Goal: Information Seeking & Learning: Learn about a topic

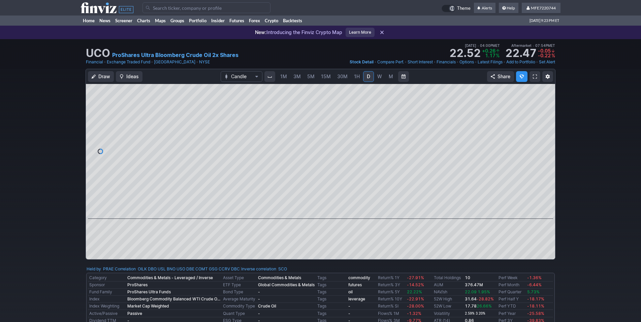
click at [379, 78] on span "W" at bounding box center [379, 76] width 5 height 6
click at [203, 9] on input "Search" at bounding box center [206, 7] width 128 height 11
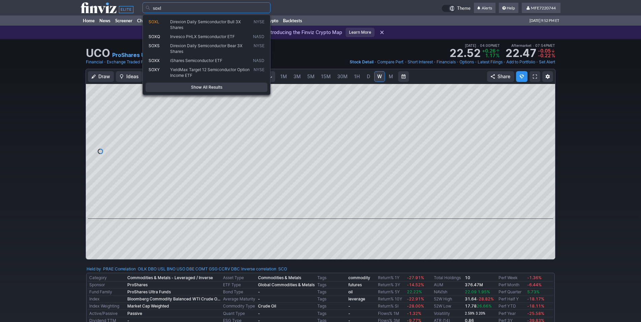
type input "soxl"
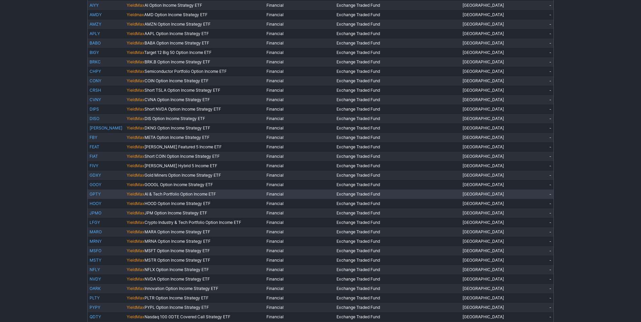
click at [98, 193] on link "GPTY" at bounding box center [95, 193] width 11 height 5
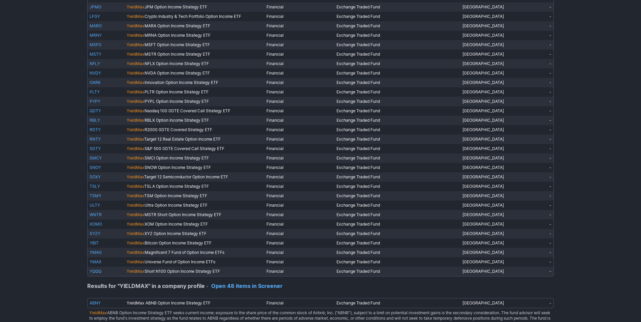
scroll to position [277, 0]
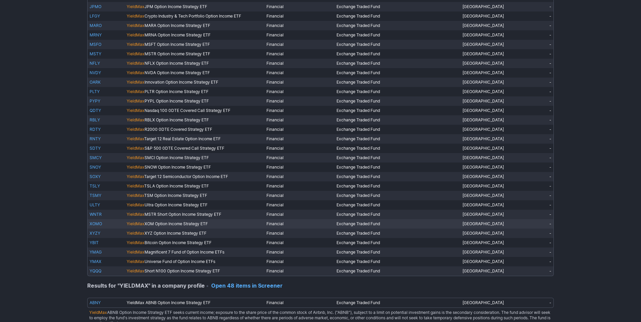
click at [100, 225] on link "XOMO" at bounding box center [96, 223] width 12 height 5
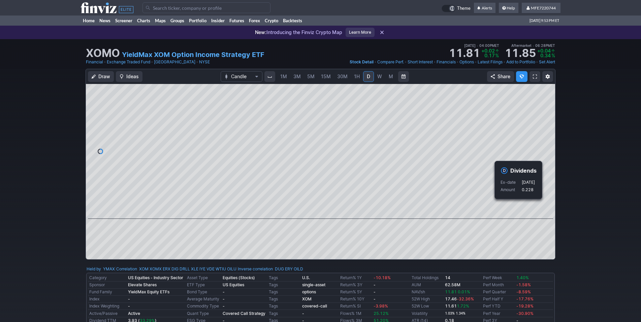
click at [568, 221] on div "Draw Ideas Candle 1M 3M 5M 15M 30M 1H D W M Share" at bounding box center [320, 167] width 641 height 196
